Goal: Transaction & Acquisition: Purchase product/service

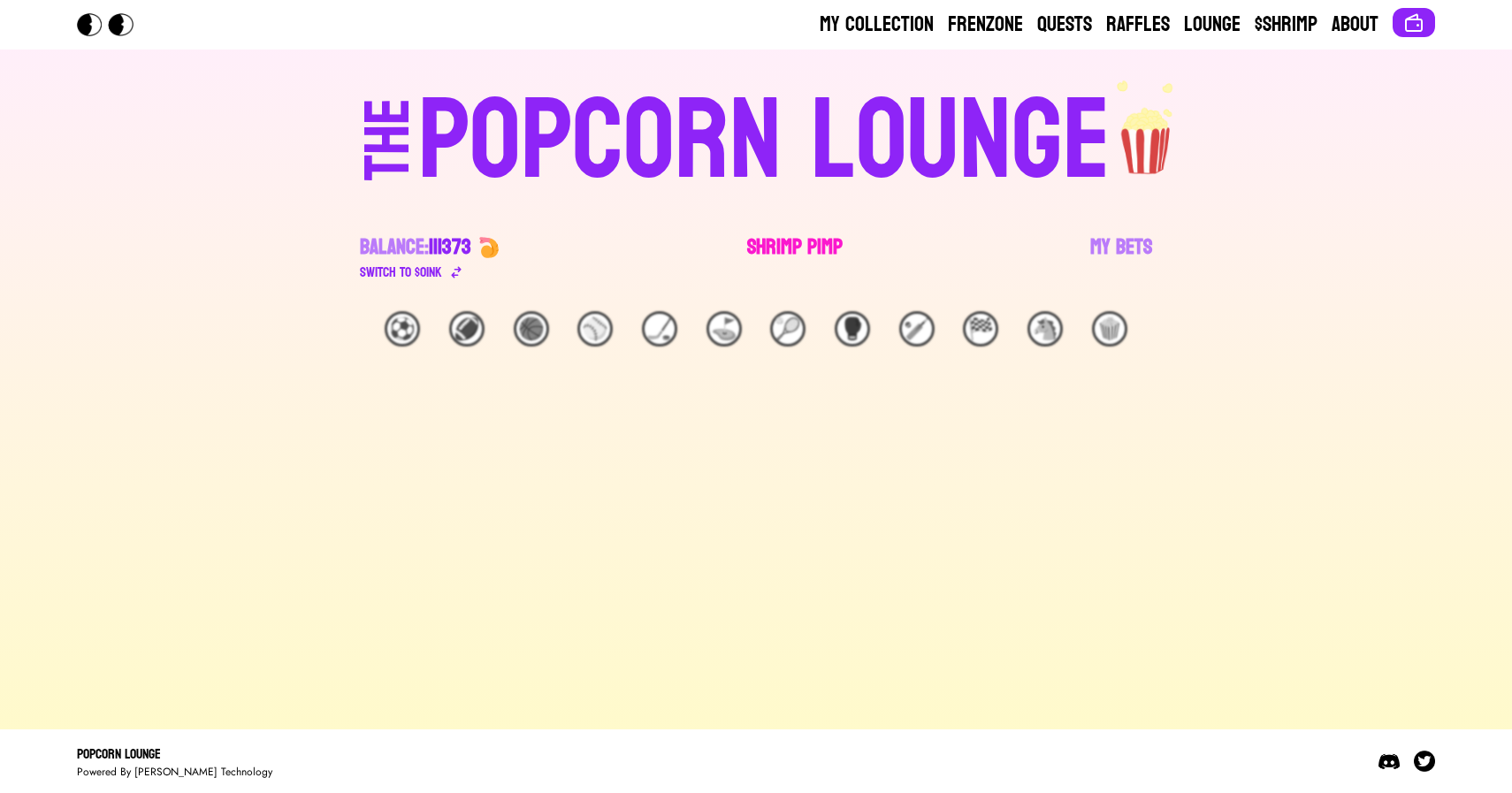
click at [766, 247] on link "Shrimp Pimp" at bounding box center [795, 258] width 96 height 49
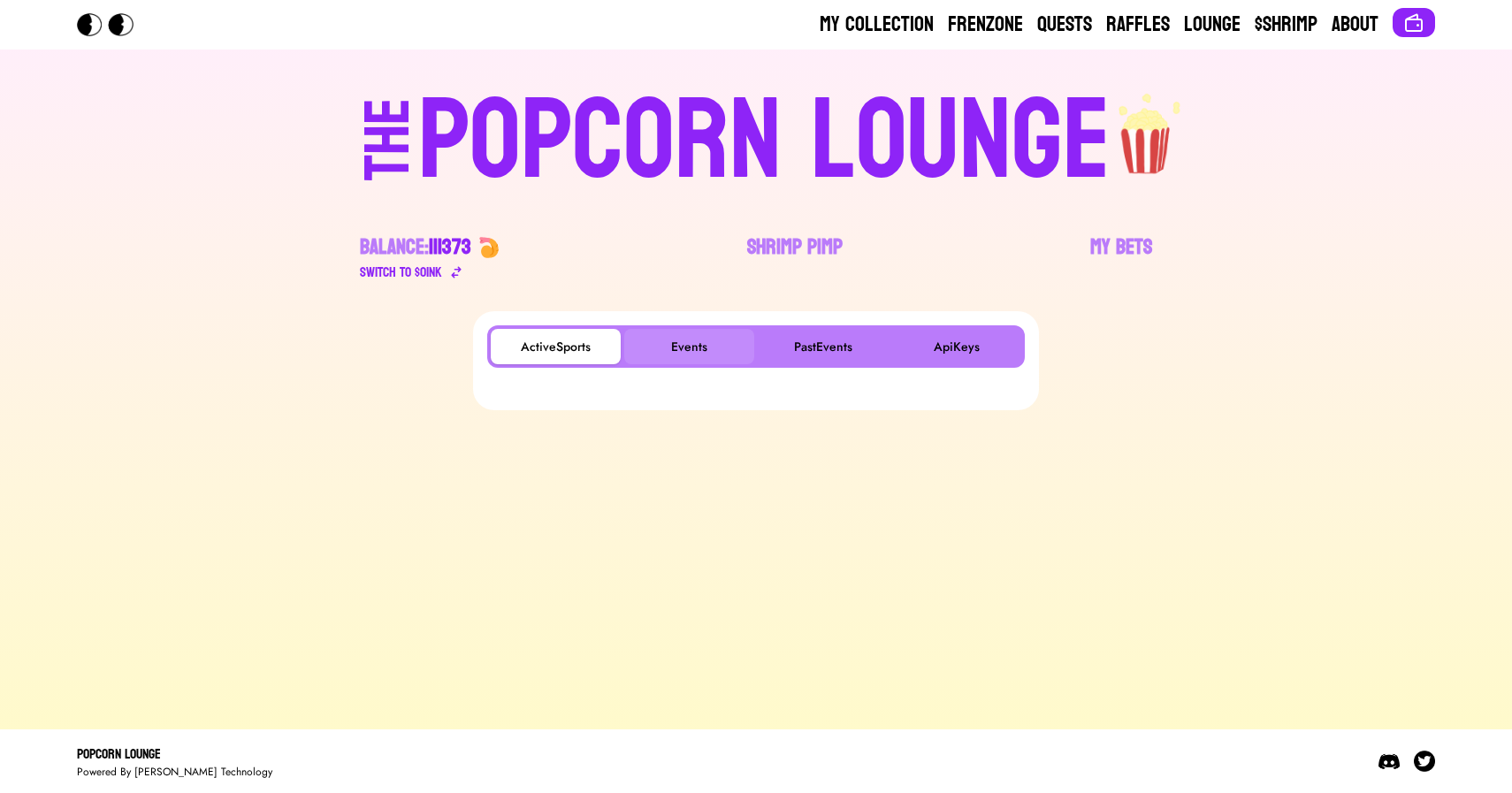
click at [651, 362] on button "Events" at bounding box center [689, 346] width 130 height 35
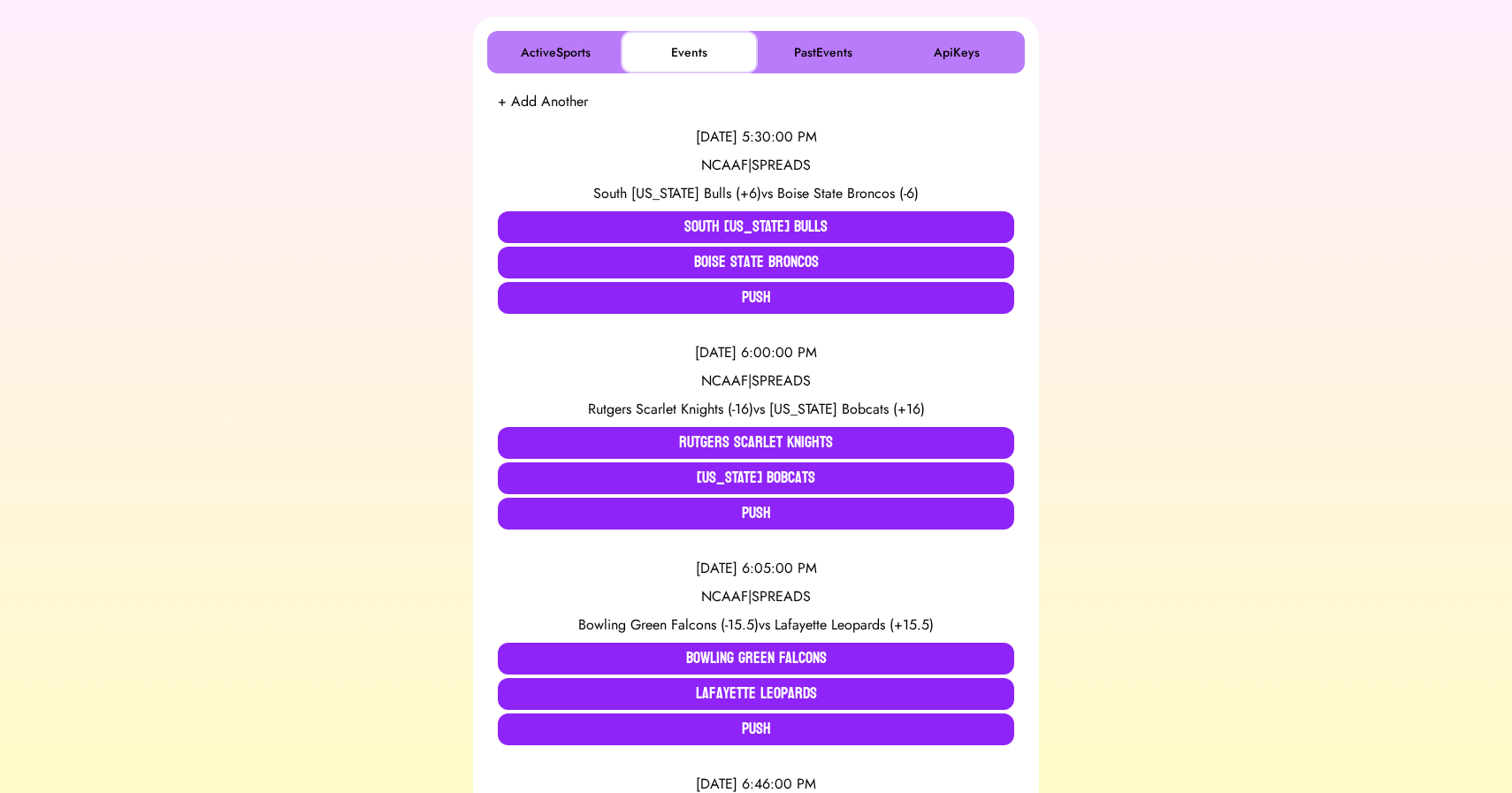
scroll to position [299, 0]
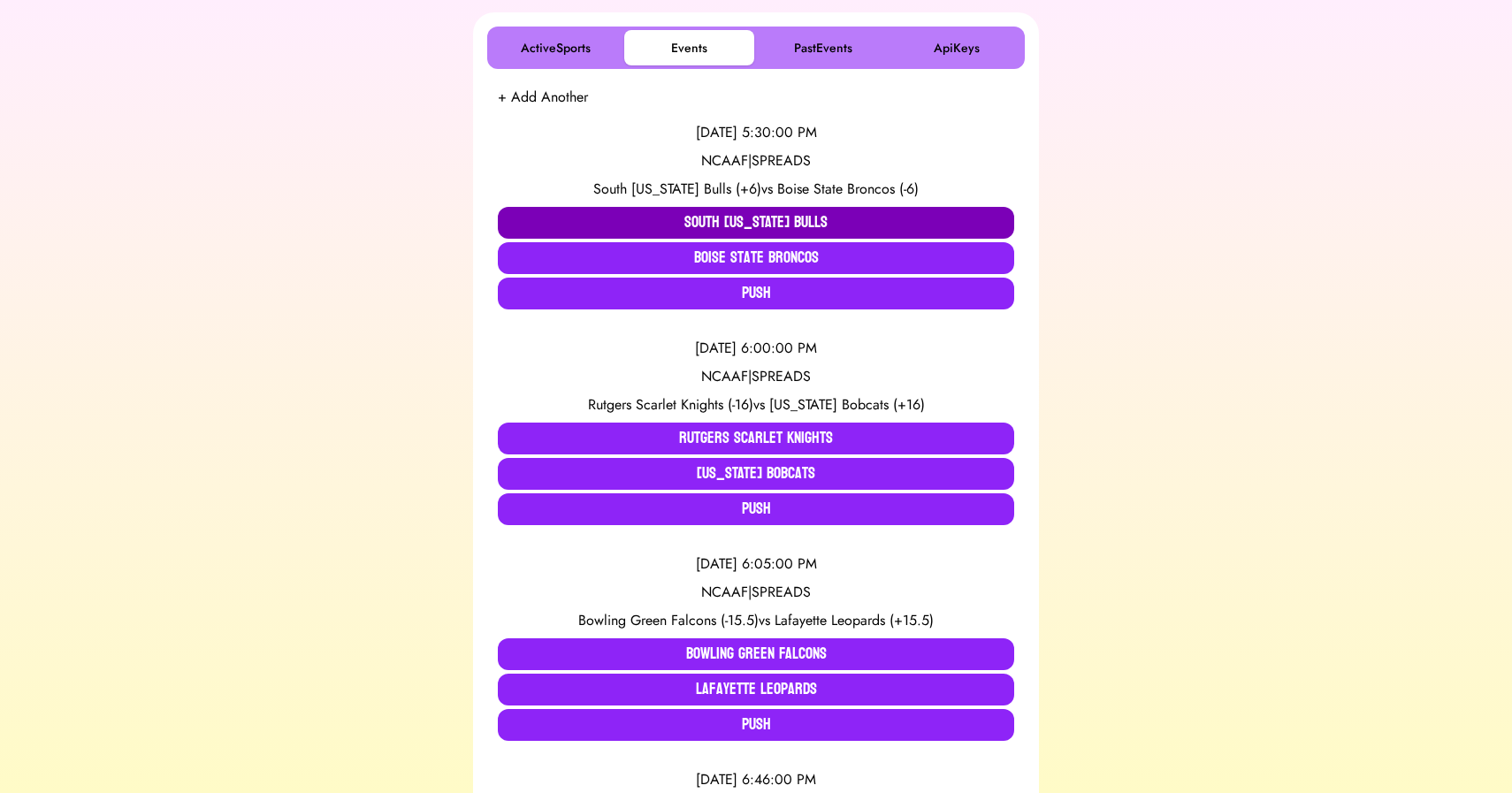
click at [635, 222] on button "South Florida Bulls" at bounding box center [756, 223] width 516 height 32
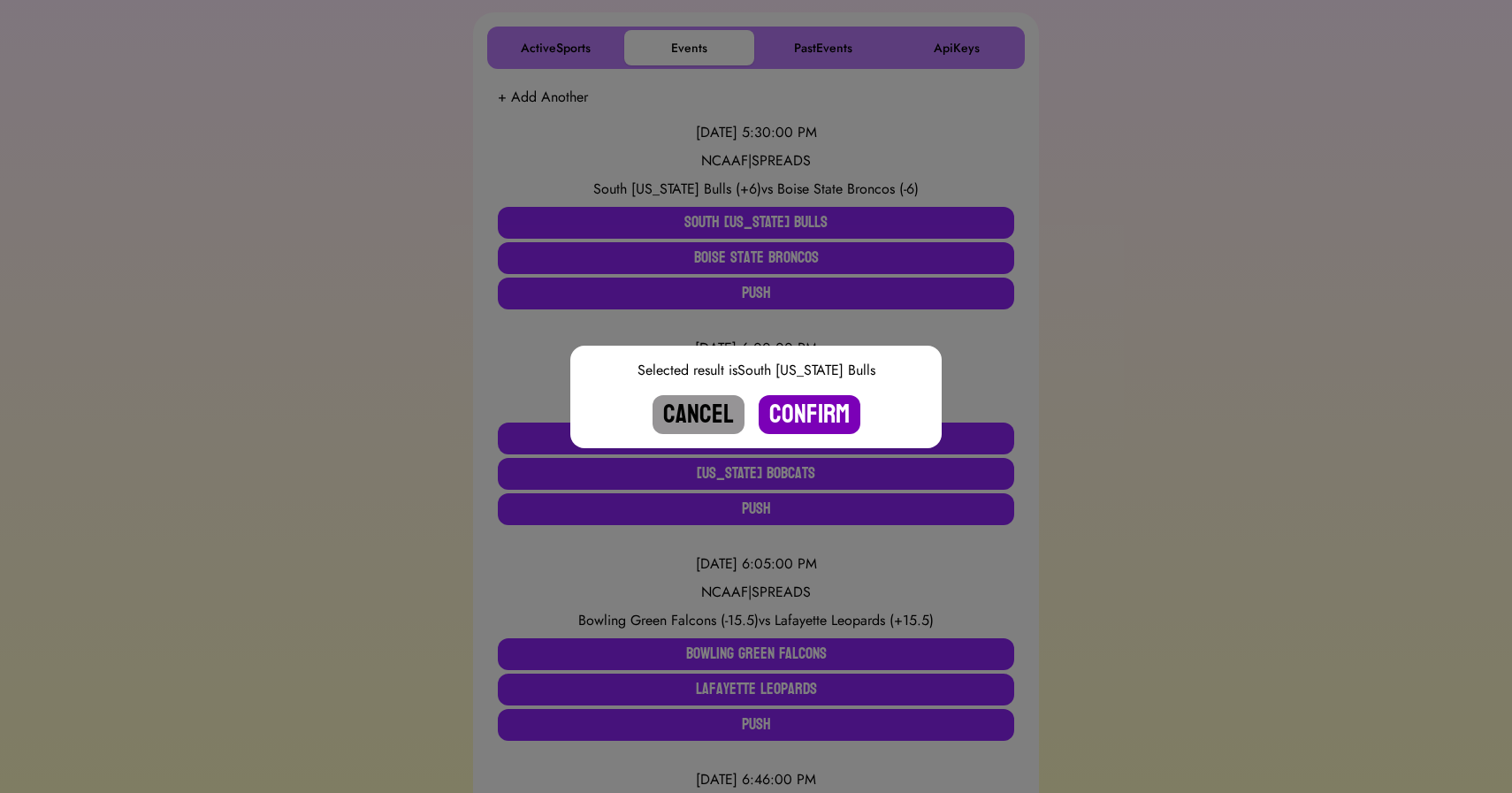
click at [808, 419] on button "Confirm" at bounding box center [809, 414] width 101 height 39
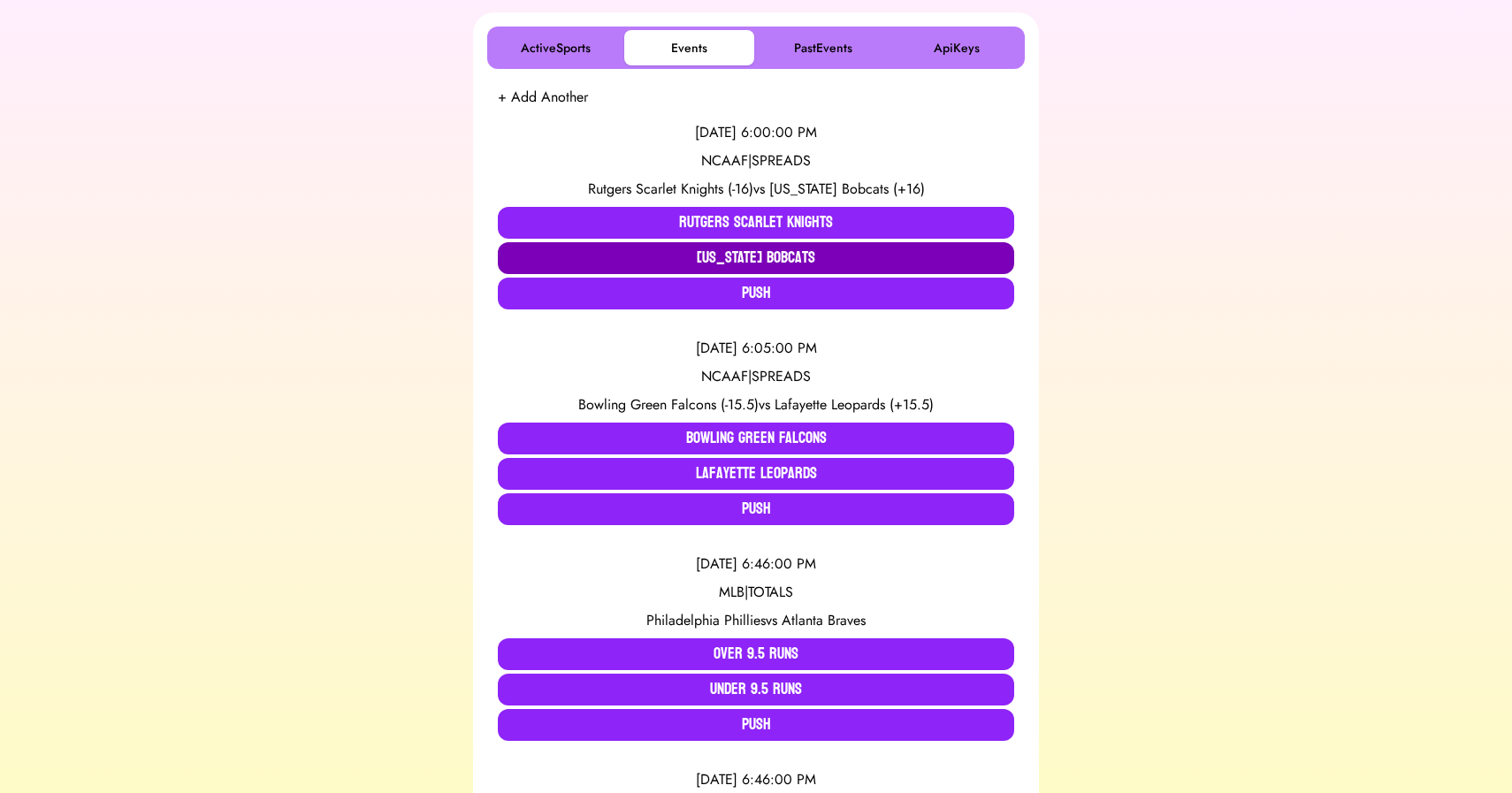
click at [578, 251] on button "Ohio Bobcats" at bounding box center [756, 258] width 516 height 32
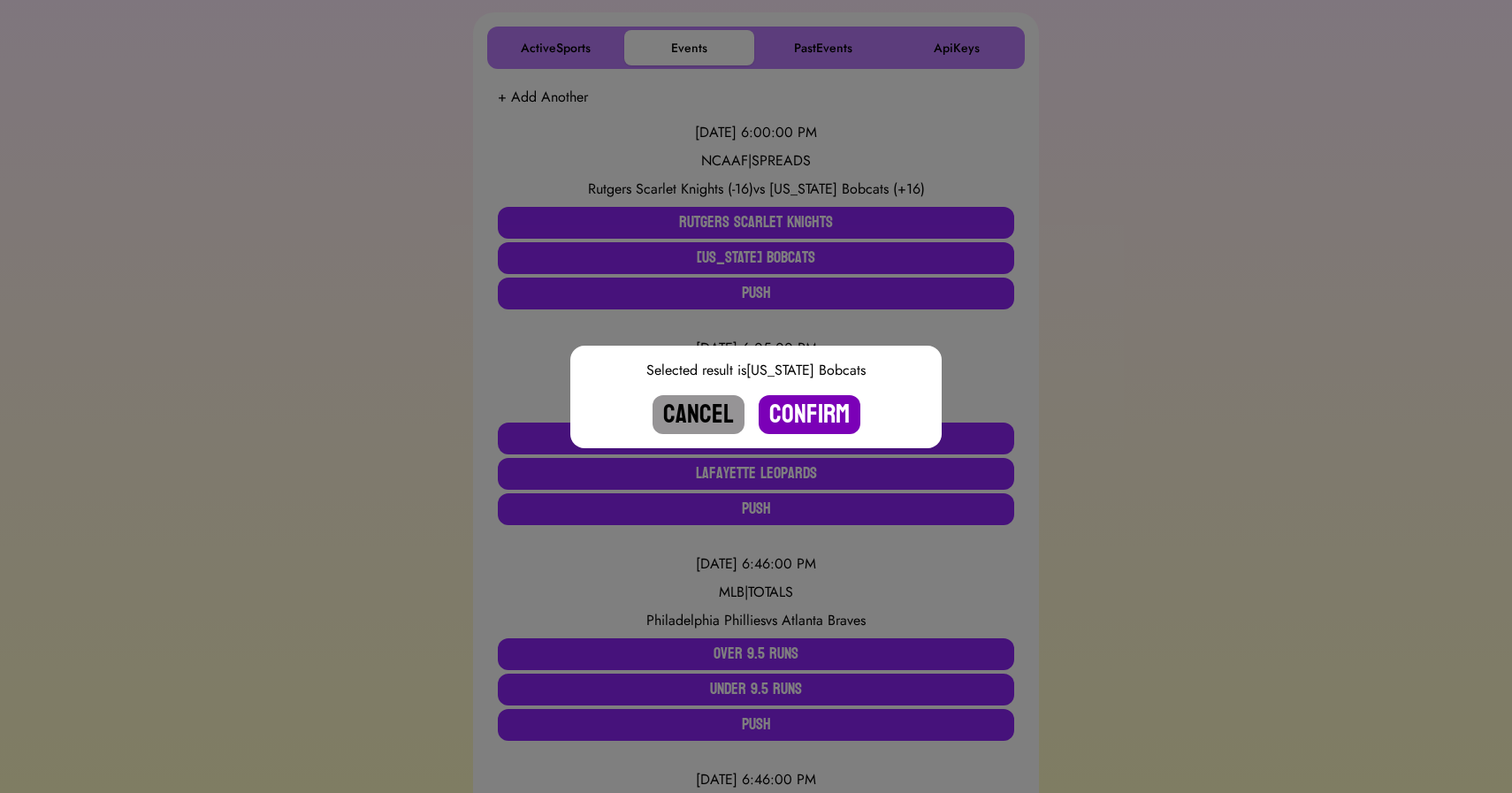
click at [810, 410] on button "Confirm" at bounding box center [809, 414] width 101 height 39
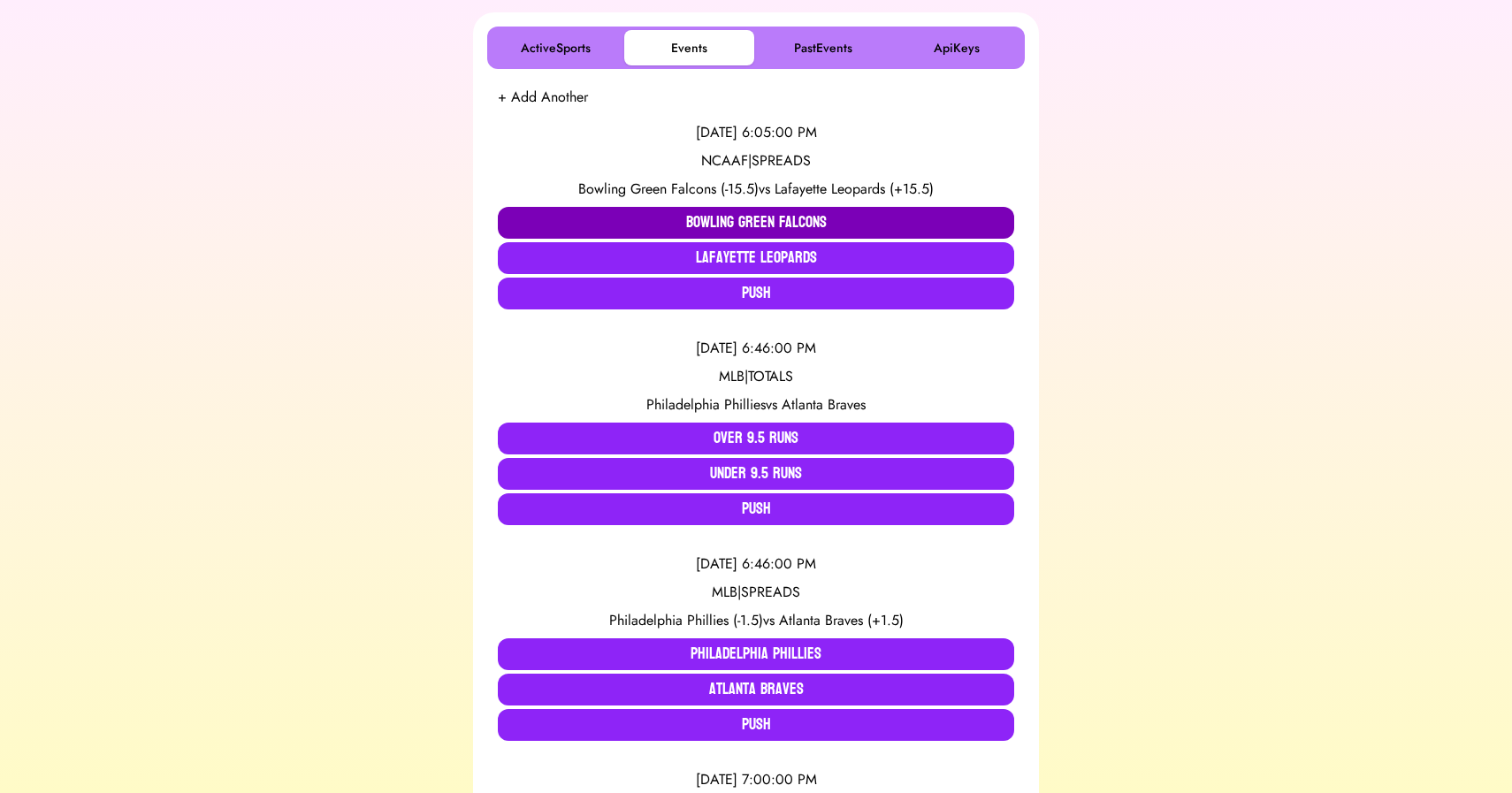
click at [590, 224] on button "Bowling Green Falcons" at bounding box center [756, 223] width 516 height 32
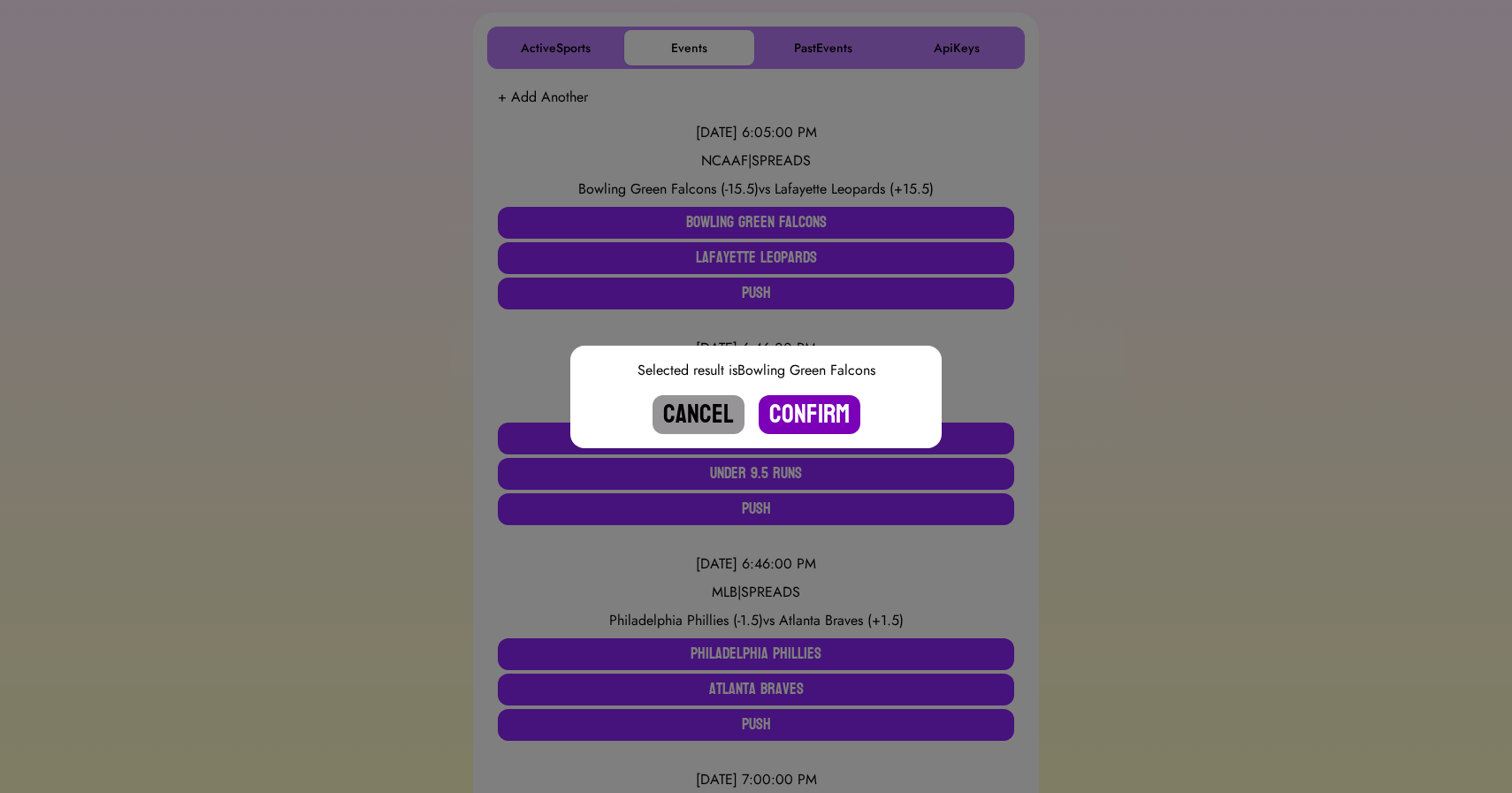
click at [809, 418] on button "Confirm" at bounding box center [809, 414] width 101 height 39
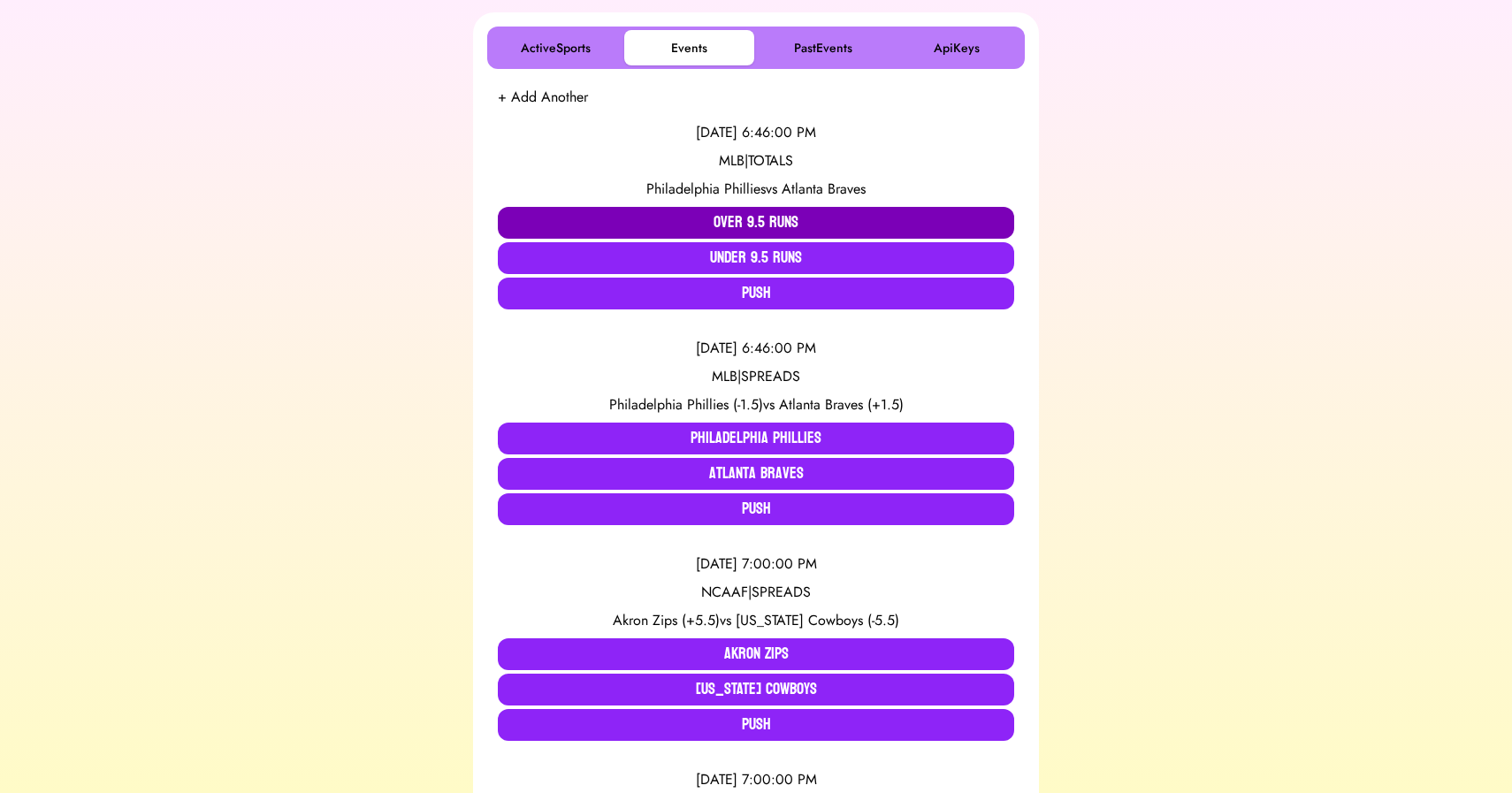
click at [639, 216] on button "Over 9.5 Runs" at bounding box center [756, 223] width 516 height 32
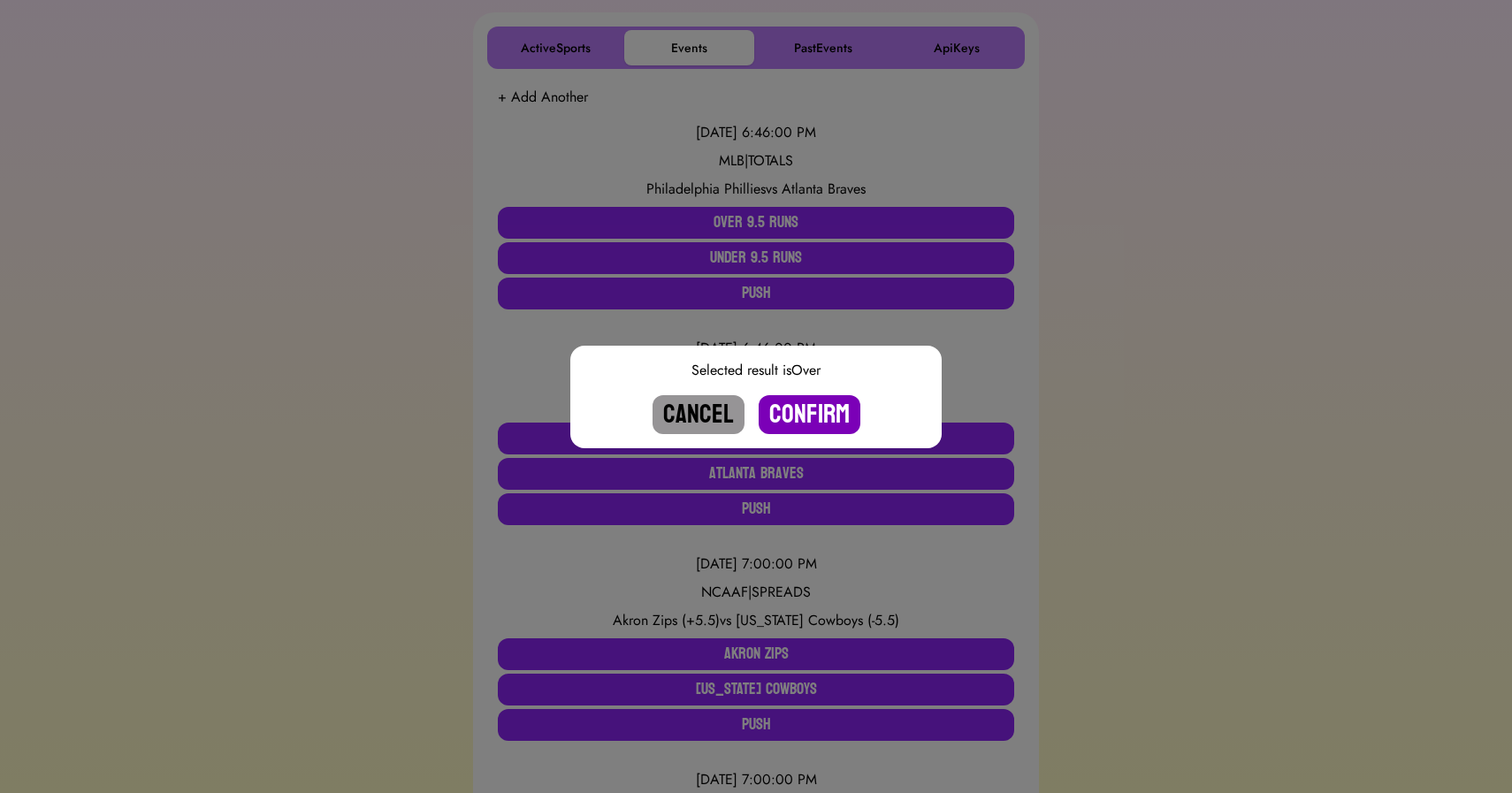
click at [820, 415] on button "Confirm" at bounding box center [809, 414] width 101 height 39
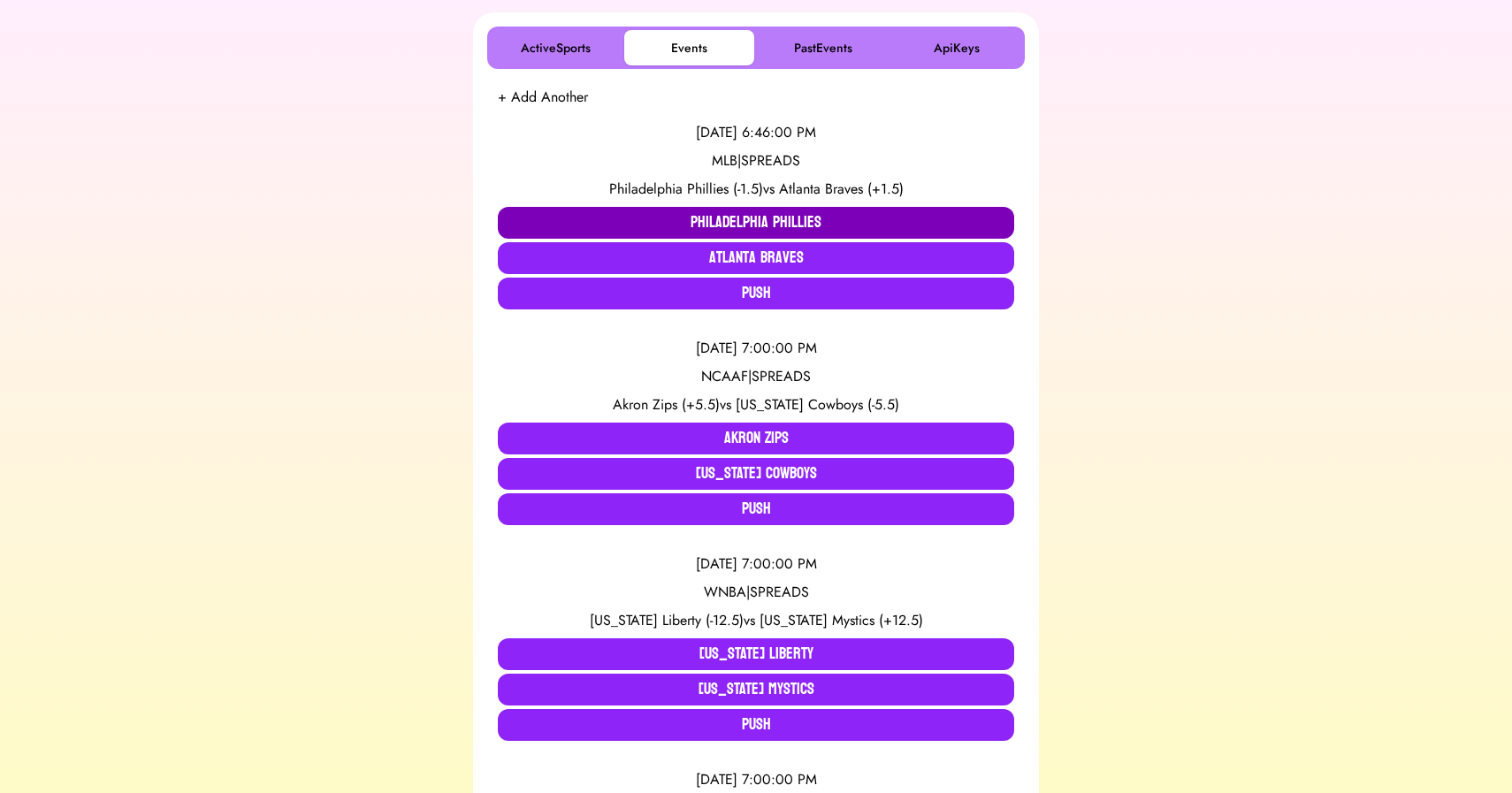
click at [691, 224] on button "Philadelphia Phillies" at bounding box center [756, 223] width 516 height 32
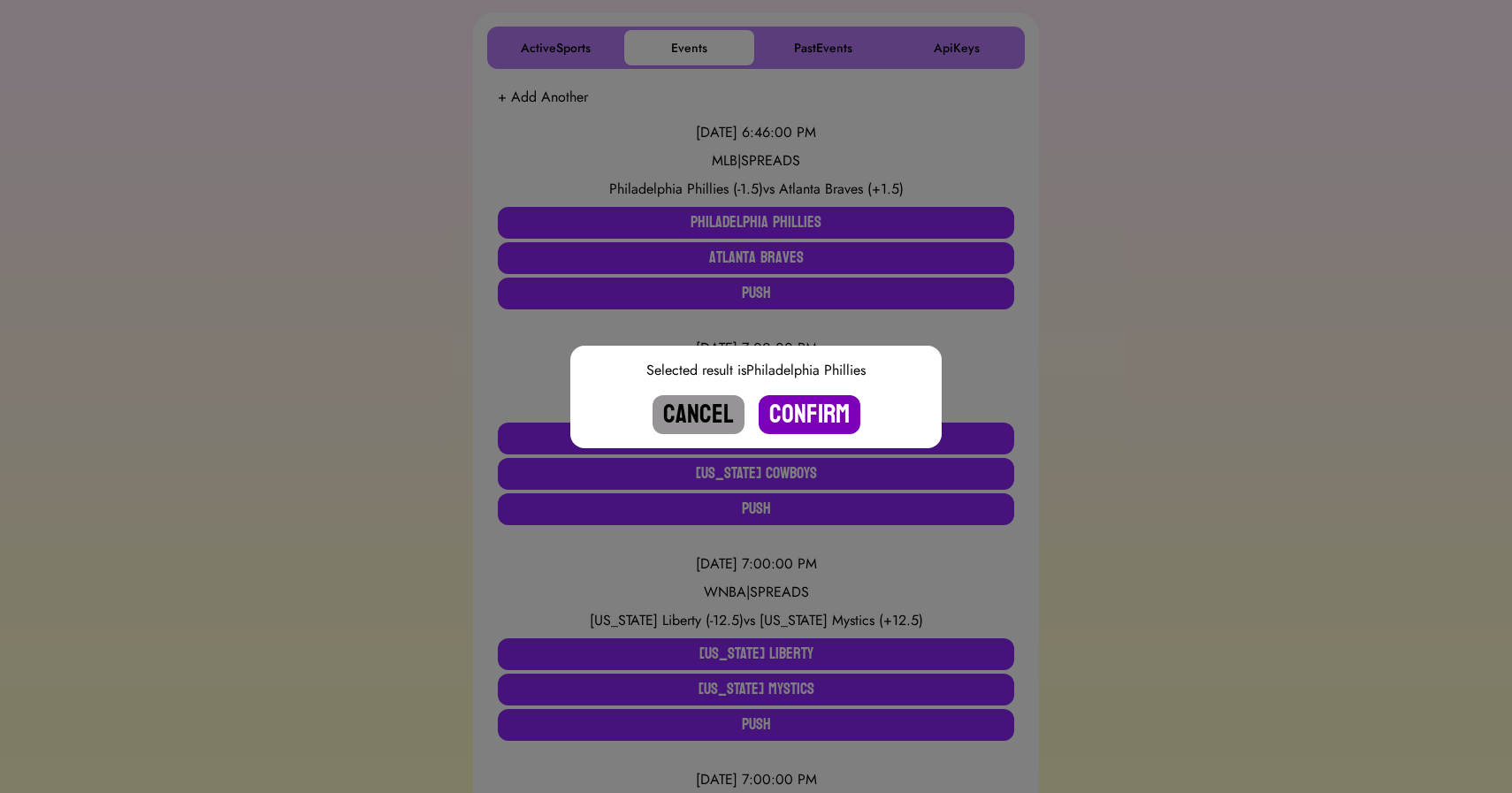
click at [811, 420] on button "Confirm" at bounding box center [809, 414] width 101 height 39
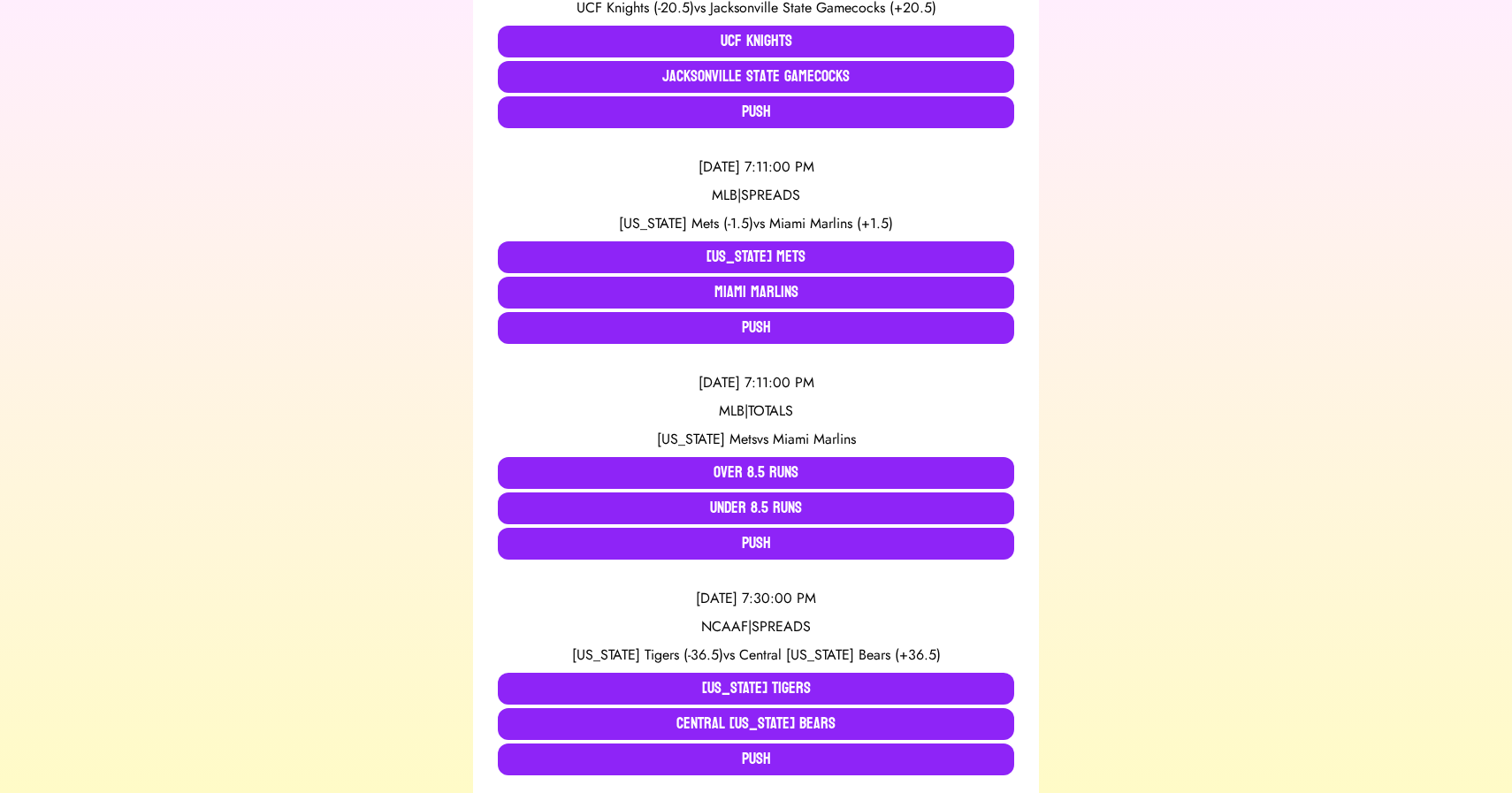
scroll to position [0, 0]
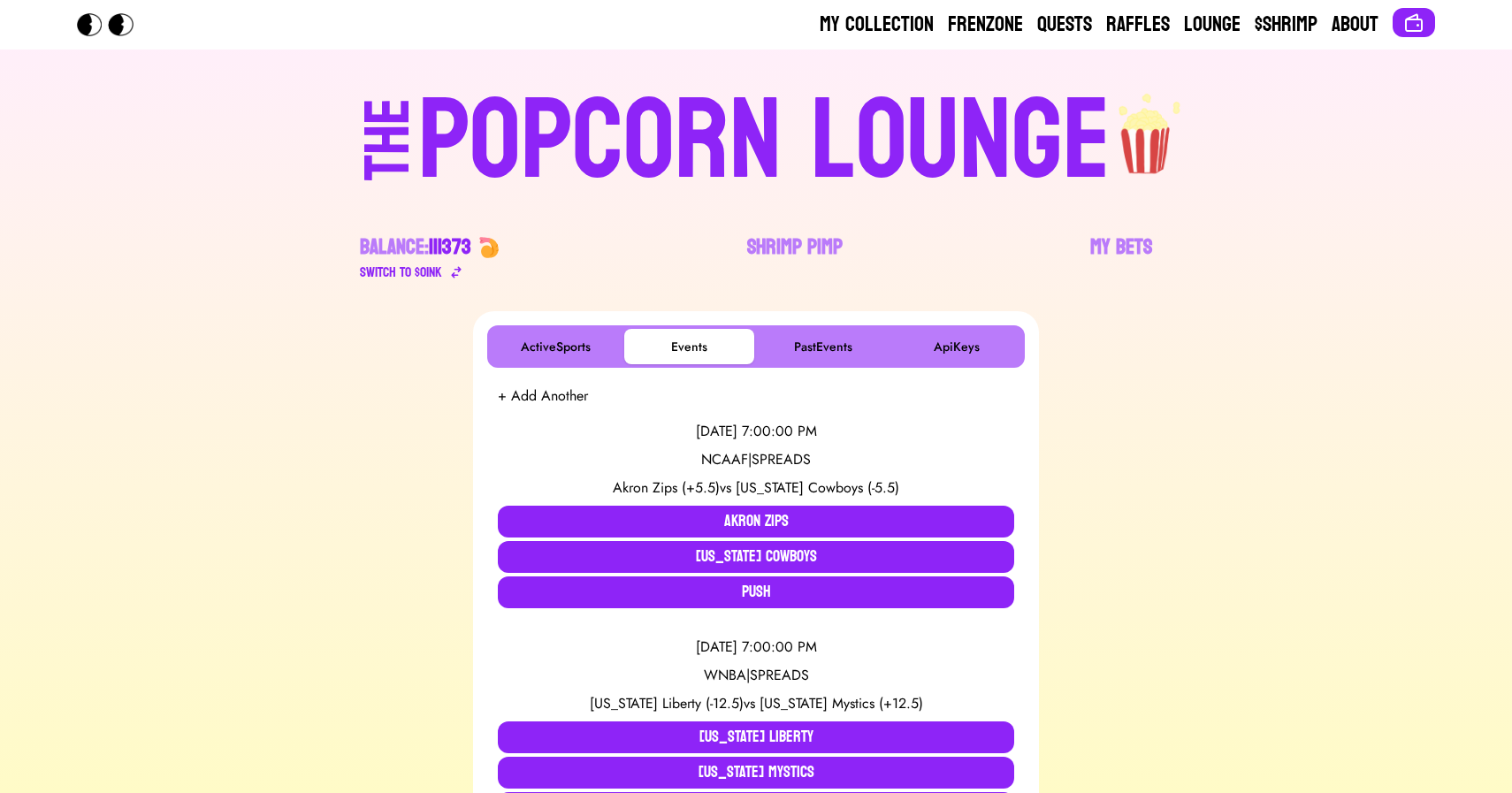
click at [610, 122] on div "POPCORN LOUNGE" at bounding box center [765, 142] width 693 height 113
